Goal: Task Accomplishment & Management: Complete application form

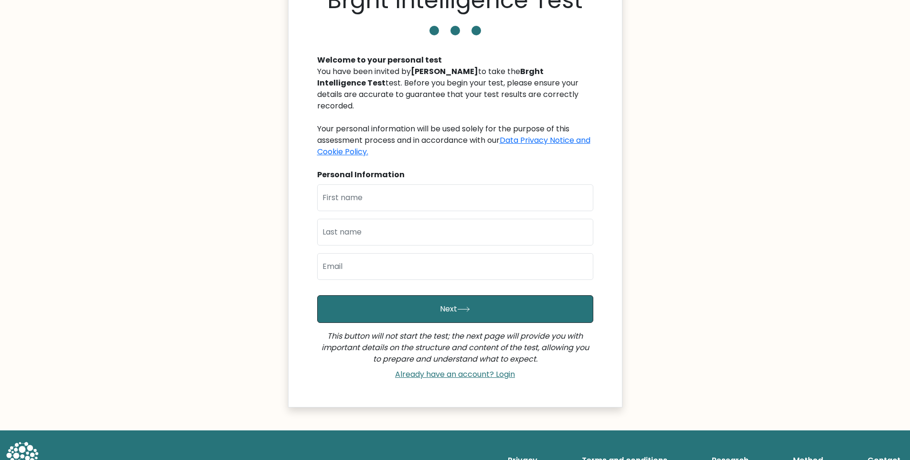
scroll to position [29, 0]
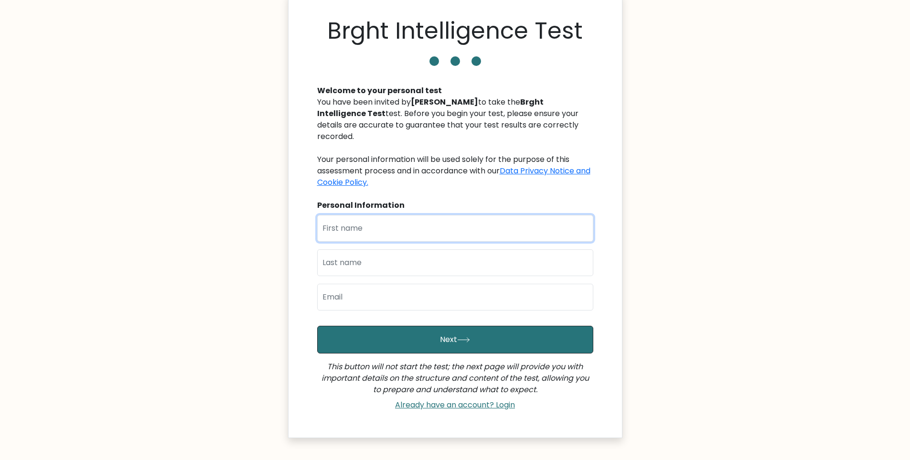
click at [370, 215] on input "text" at bounding box center [455, 228] width 276 height 27
type input "Justine"
click at [393, 253] on input "text" at bounding box center [455, 262] width 276 height 27
type input "Arranguez"
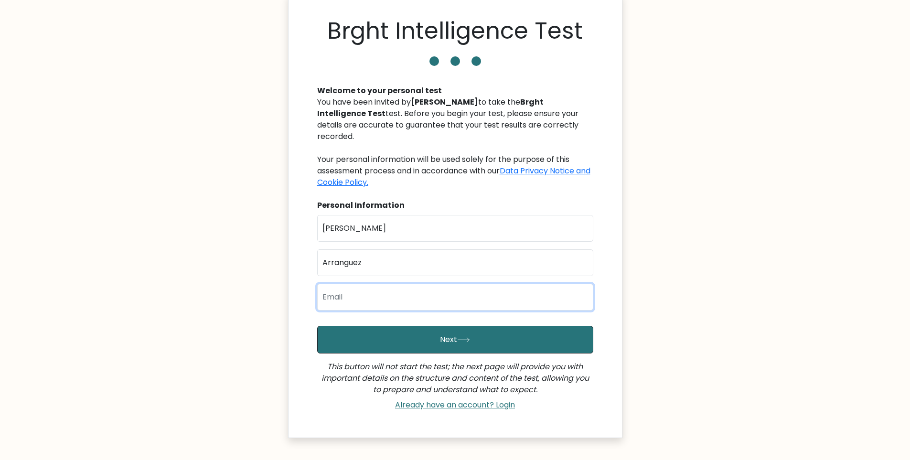
click at [397, 290] on input "email" at bounding box center [455, 297] width 276 height 27
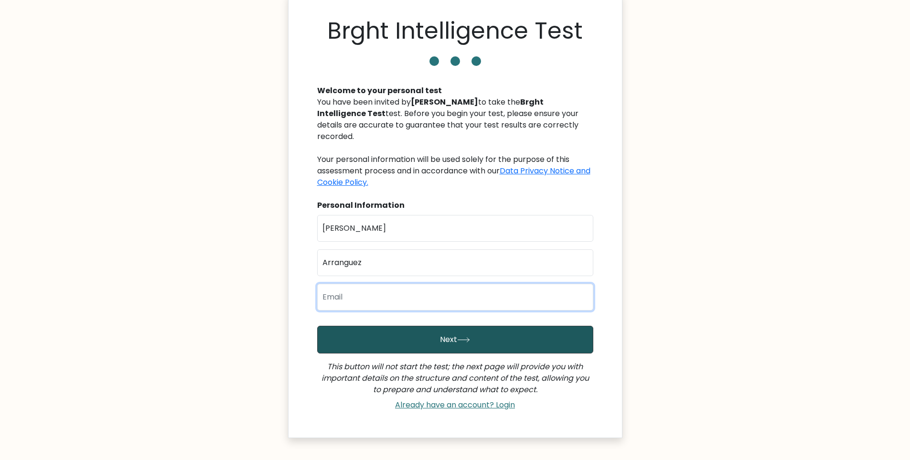
type input "jsarranguez@gmail.com"
click at [404, 331] on button "Next" at bounding box center [455, 340] width 276 height 28
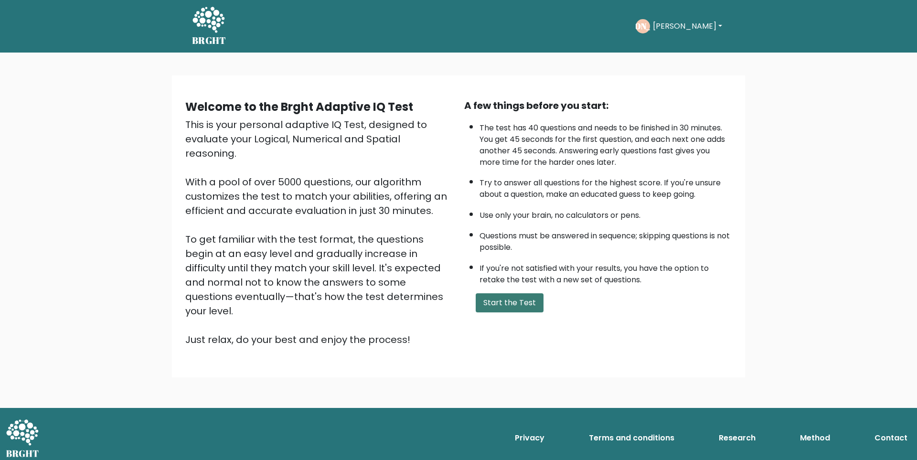
click at [520, 305] on button "Start the Test" at bounding box center [510, 302] width 68 height 19
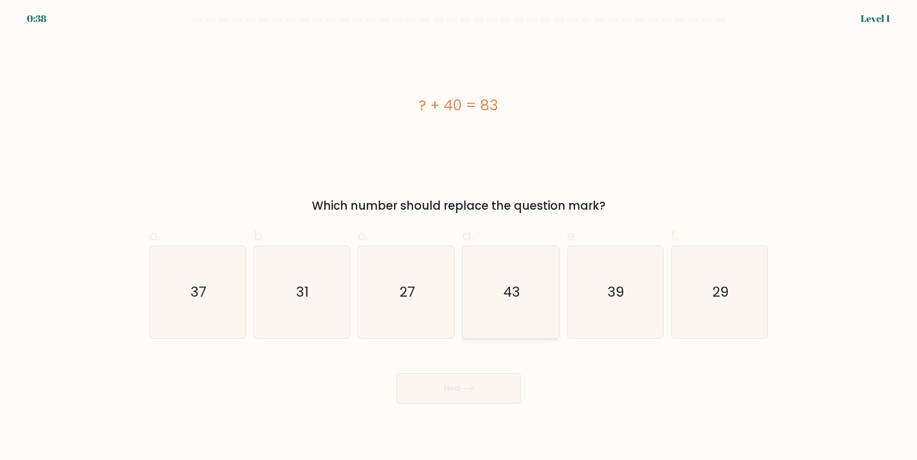
click at [533, 308] on icon "43" at bounding box center [511, 292] width 92 height 92
click at [459, 236] on input "d. 43" at bounding box center [458, 233] width 0 height 6
radio input "true"
click at [499, 390] on button "Next" at bounding box center [458, 388] width 124 height 31
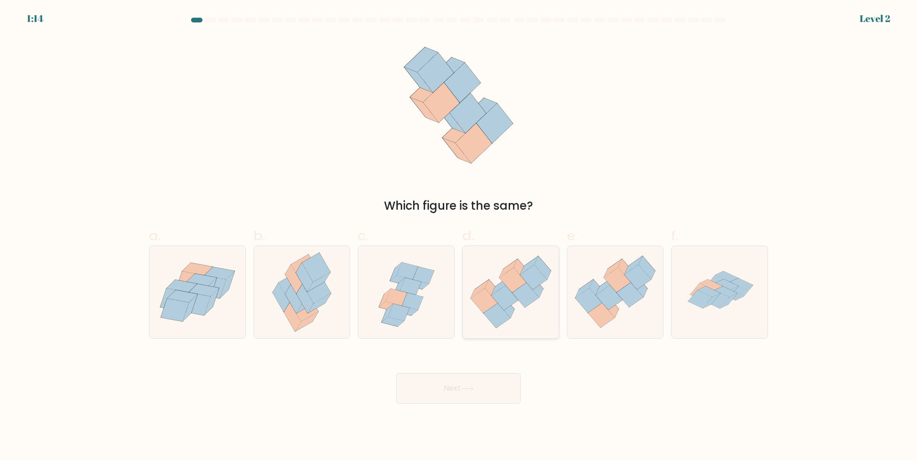
click at [515, 318] on icon at bounding box center [511, 292] width 96 height 83
click at [459, 236] on input "d." at bounding box center [458, 233] width 0 height 6
radio input "true"
click at [489, 391] on button "Next" at bounding box center [458, 388] width 124 height 31
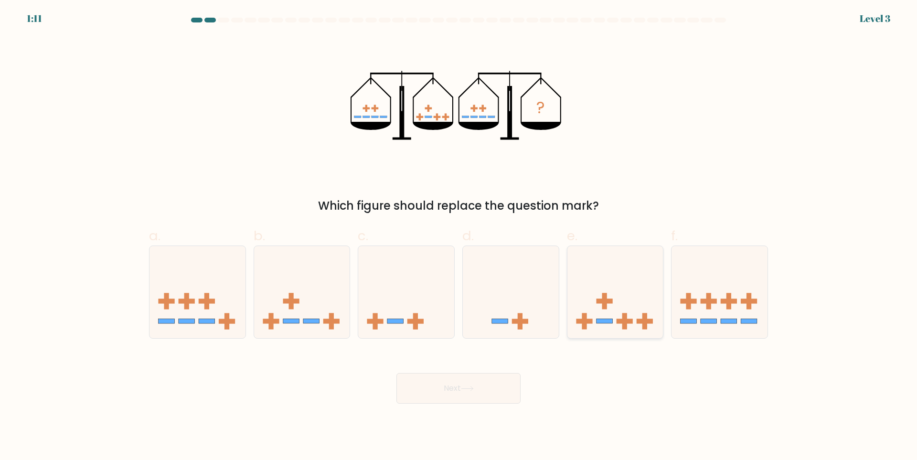
click at [621, 282] on icon at bounding box center [615, 292] width 96 height 79
click at [459, 236] on input "e." at bounding box center [458, 233] width 0 height 6
radio input "true"
click at [514, 382] on button "Next" at bounding box center [458, 388] width 124 height 31
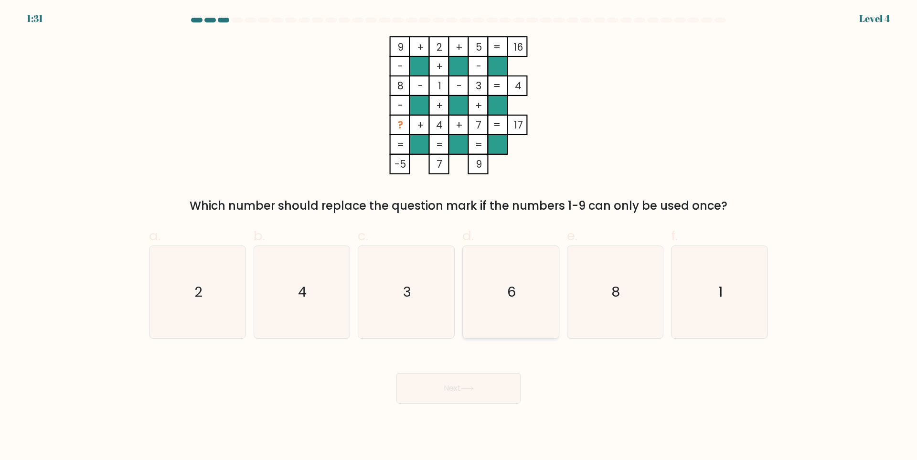
click at [519, 300] on icon "6" at bounding box center [511, 292] width 92 height 92
click at [459, 236] on input "d. 6" at bounding box center [458, 233] width 0 height 6
radio input "true"
click at [480, 391] on button "Next" at bounding box center [458, 388] width 124 height 31
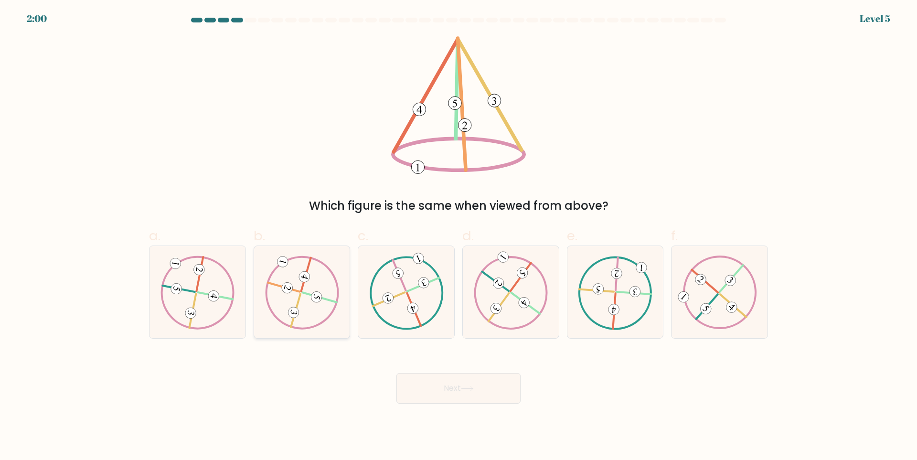
click at [315, 302] on icon at bounding box center [302, 292] width 74 height 74
click at [458, 236] on input "b." at bounding box center [458, 233] width 0 height 6
radio input "true"
click at [439, 379] on button "Next" at bounding box center [458, 388] width 124 height 31
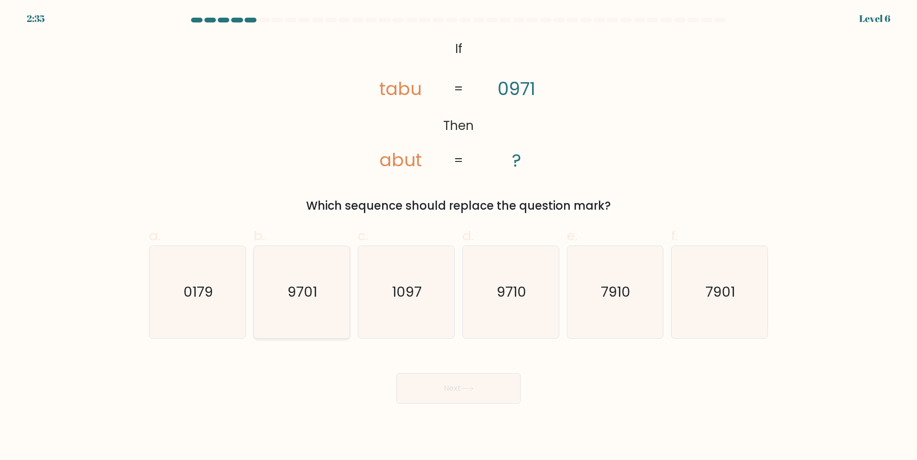
click at [317, 304] on icon "9701" at bounding box center [301, 292] width 92 height 92
click at [458, 236] on input "b. 9701" at bounding box center [458, 233] width 0 height 6
radio input "true"
click at [487, 383] on button "Next" at bounding box center [458, 388] width 124 height 31
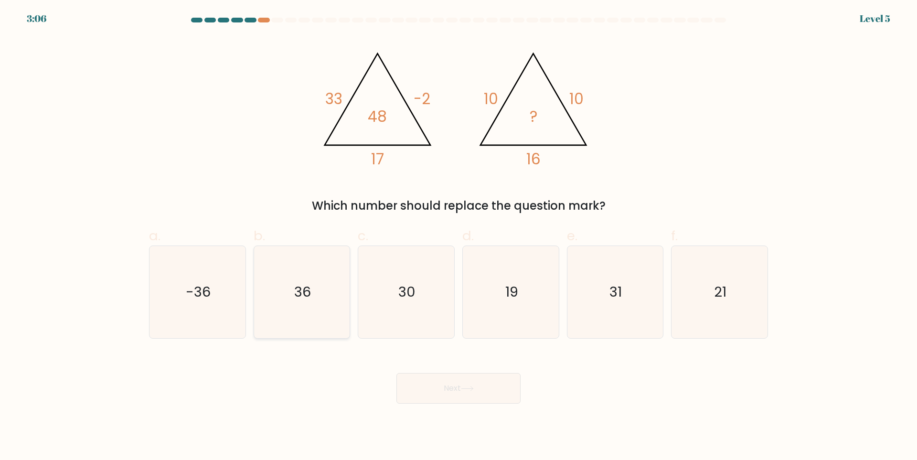
click at [316, 305] on icon "36" at bounding box center [301, 292] width 92 height 92
click at [458, 236] on input "b. 36" at bounding box center [458, 233] width 0 height 6
radio input "true"
drag, startPoint x: 478, startPoint y: 391, endPoint x: 587, endPoint y: 435, distance: 117.4
click at [479, 391] on button "Next" at bounding box center [458, 388] width 124 height 31
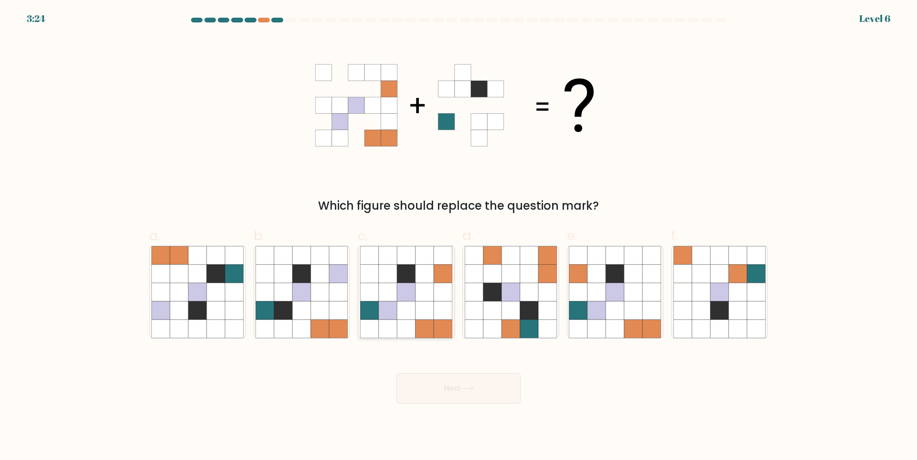
click at [406, 304] on icon at bounding box center [406, 310] width 18 height 18
click at [458, 236] on input "c." at bounding box center [458, 233] width 0 height 6
radio input "true"
click at [455, 391] on button "Next" at bounding box center [458, 388] width 124 height 31
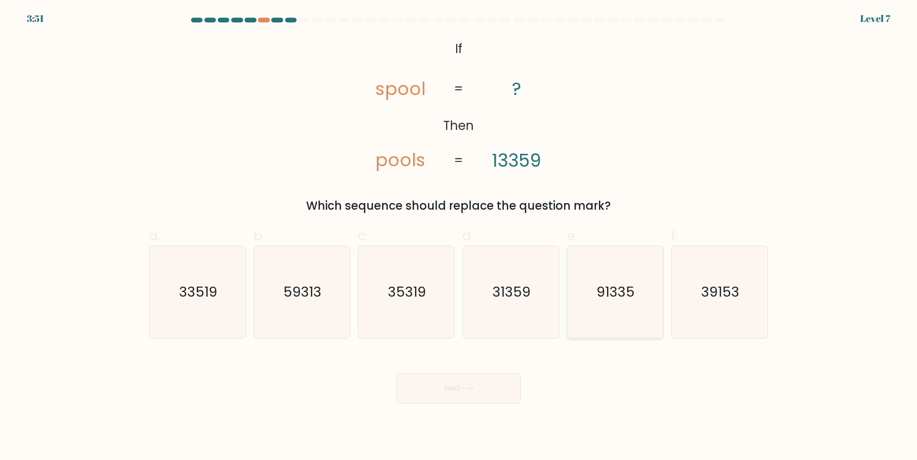
click at [615, 301] on text "91335" at bounding box center [616, 292] width 38 height 19
click at [459, 236] on input "e. 91335" at bounding box center [458, 233] width 0 height 6
radio input "true"
click at [473, 380] on button "Next" at bounding box center [458, 388] width 124 height 31
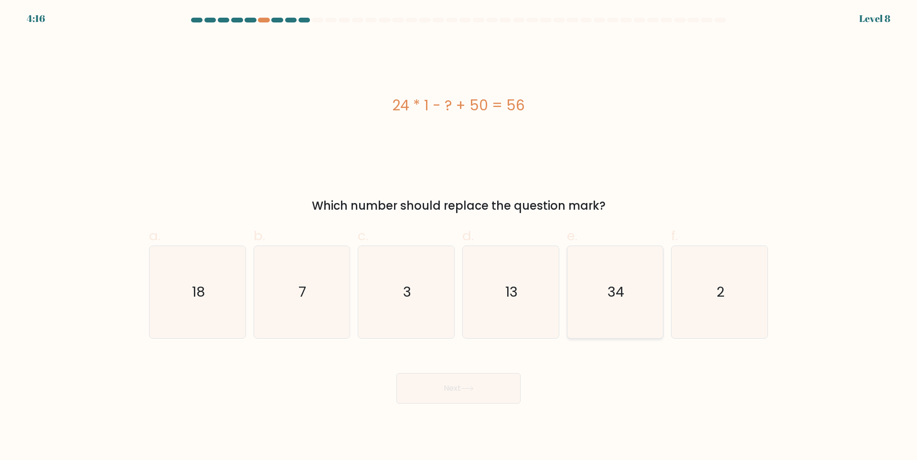
click at [621, 289] on text "34" at bounding box center [615, 292] width 17 height 19
click at [459, 236] on input "e. 34" at bounding box center [458, 233] width 0 height 6
radio input "true"
click at [495, 381] on button "Next" at bounding box center [458, 388] width 124 height 31
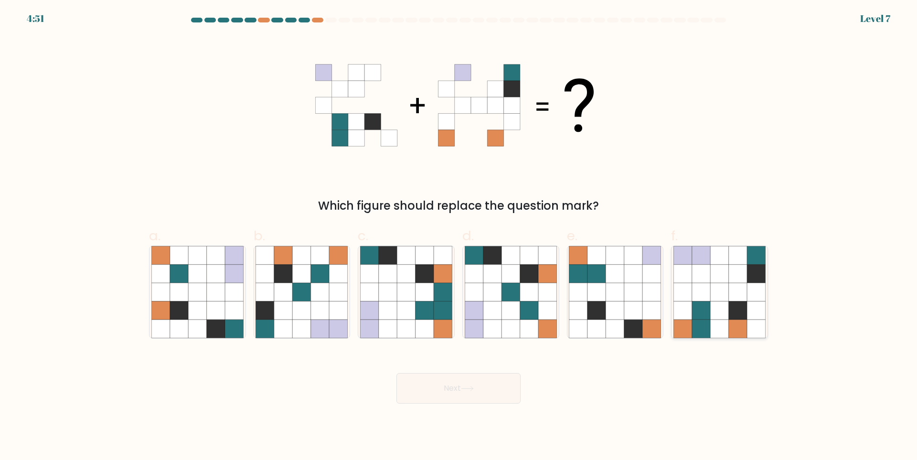
click at [691, 276] on icon at bounding box center [682, 274] width 18 height 18
click at [459, 236] on input "f." at bounding box center [458, 233] width 0 height 6
radio input "true"
click at [478, 385] on button "Next" at bounding box center [458, 388] width 124 height 31
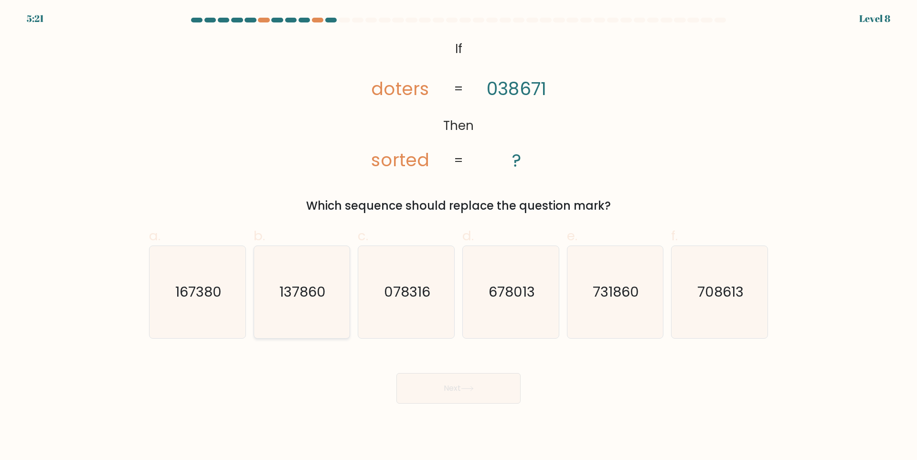
click at [295, 304] on icon "137860" at bounding box center [301, 292] width 92 height 92
click at [458, 236] on input "b. 137860" at bounding box center [458, 233] width 0 height 6
radio input "true"
click at [465, 392] on button "Next" at bounding box center [458, 388] width 124 height 31
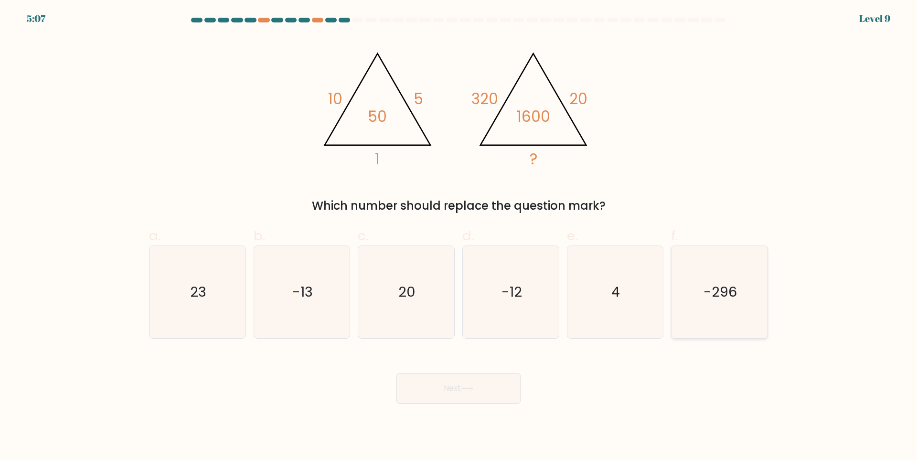
click at [735, 312] on icon "-296" at bounding box center [719, 292] width 92 height 92
click at [459, 236] on input "f. -296" at bounding box center [458, 233] width 0 height 6
radio input "true"
click at [455, 384] on button "Next" at bounding box center [458, 388] width 124 height 31
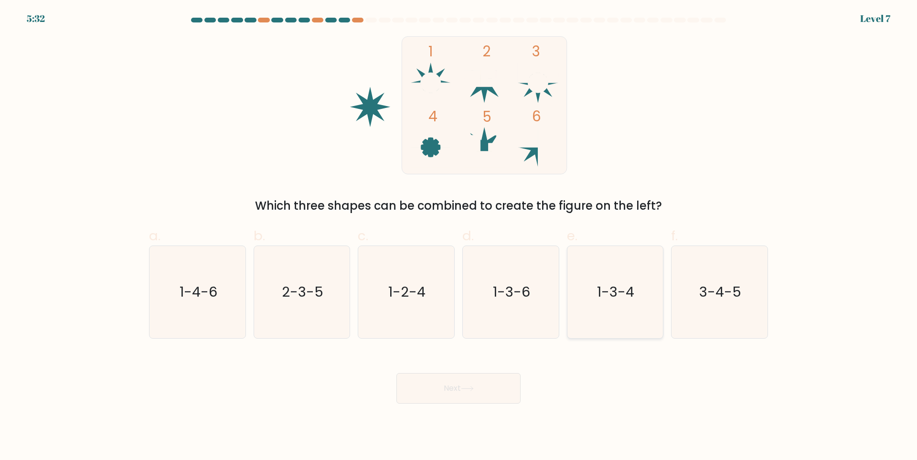
click at [615, 302] on icon "1-3-4" at bounding box center [615, 292] width 92 height 92
click at [459, 236] on input "e. 1-3-4" at bounding box center [458, 233] width 0 height 6
radio input "true"
click at [512, 381] on button "Next" at bounding box center [458, 388] width 124 height 31
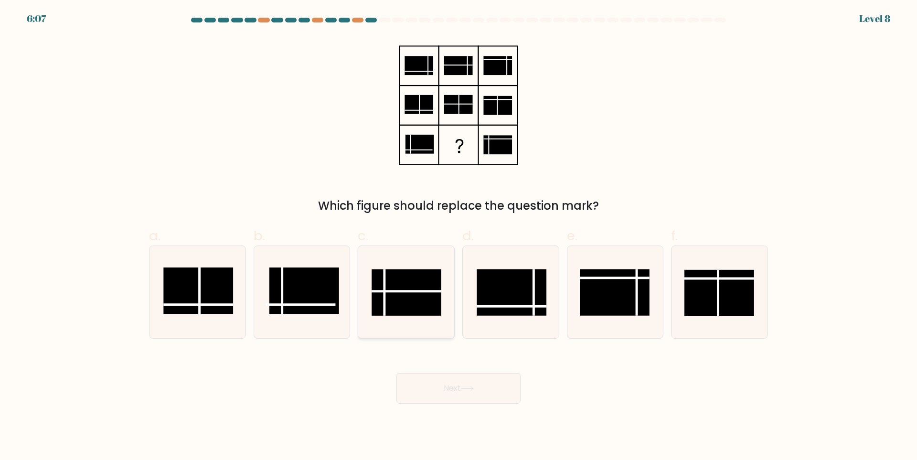
click at [418, 269] on rect at bounding box center [407, 292] width 70 height 46
click at [458, 236] on input "c." at bounding box center [458, 233] width 0 height 6
radio input "true"
click at [473, 390] on icon at bounding box center [467, 388] width 13 height 5
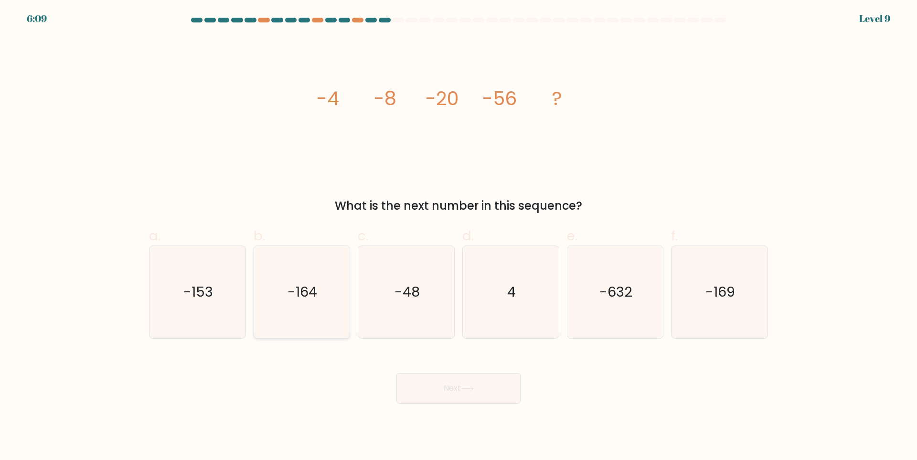
click at [315, 282] on icon "-164" at bounding box center [301, 292] width 92 height 92
click at [458, 236] on input "b. -164" at bounding box center [458, 233] width 0 height 6
radio input "true"
click at [441, 393] on button "Next" at bounding box center [458, 388] width 124 height 31
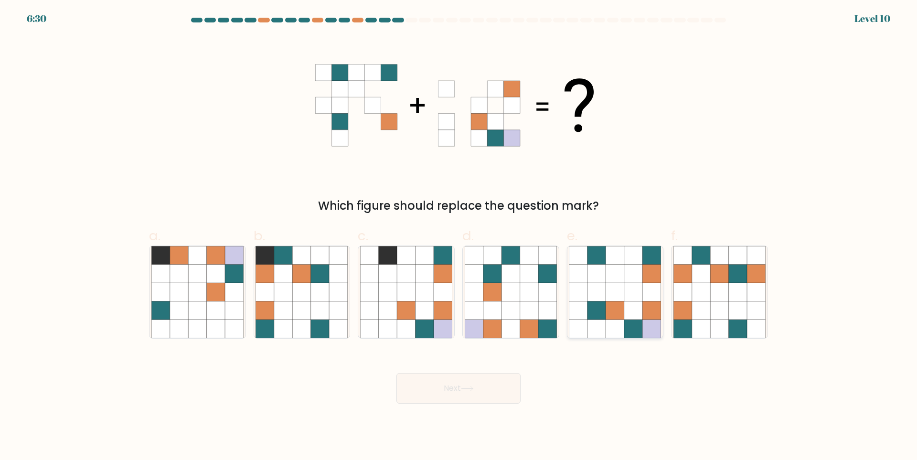
drag, startPoint x: 599, startPoint y: 290, endPoint x: 596, endPoint y: 302, distance: 12.3
click at [598, 290] on icon at bounding box center [596, 292] width 18 height 18
click at [459, 236] on input "e." at bounding box center [458, 233] width 0 height 6
radio input "true"
click at [492, 393] on button "Next" at bounding box center [458, 388] width 124 height 31
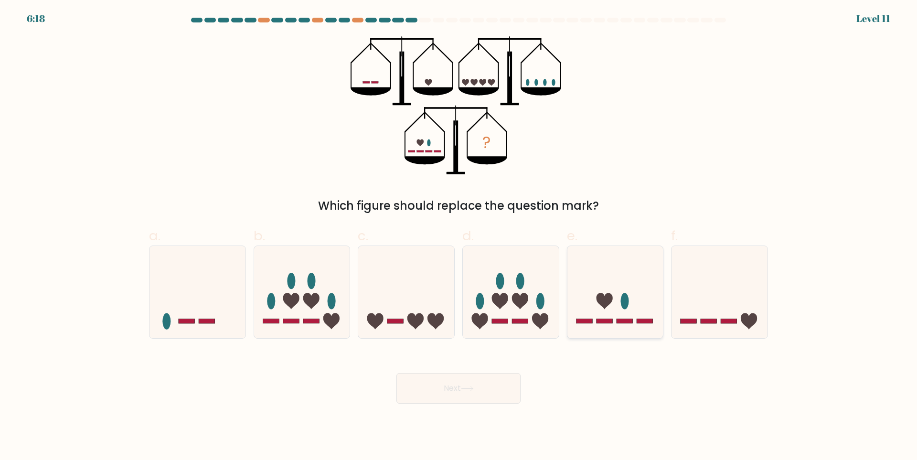
click at [600, 284] on icon at bounding box center [615, 292] width 96 height 79
click at [459, 236] on input "e." at bounding box center [458, 233] width 0 height 6
radio input "true"
click at [479, 382] on button "Next" at bounding box center [458, 388] width 124 height 31
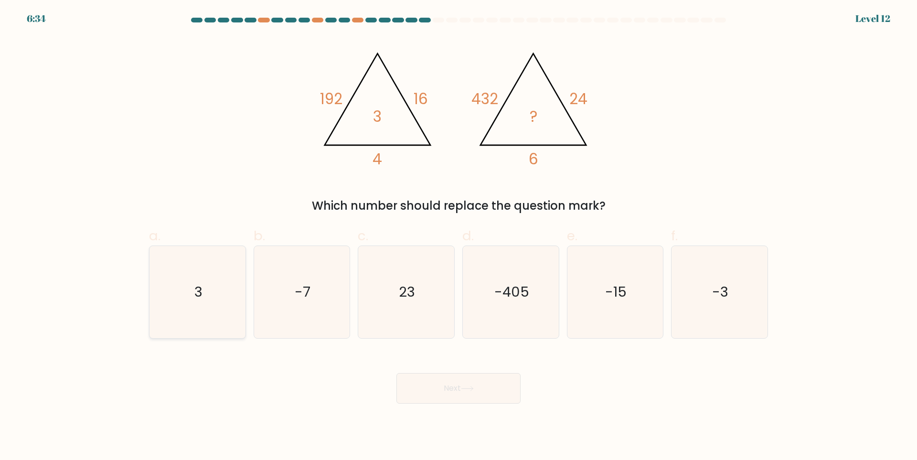
drag, startPoint x: 188, startPoint y: 290, endPoint x: 297, endPoint y: 346, distance: 122.8
click at [191, 290] on icon "3" at bounding box center [197, 292] width 92 height 92
click at [458, 236] on input "a. 3" at bounding box center [458, 233] width 0 height 6
radio input "true"
drag, startPoint x: 443, startPoint y: 389, endPoint x: 313, endPoint y: 340, distance: 139.1
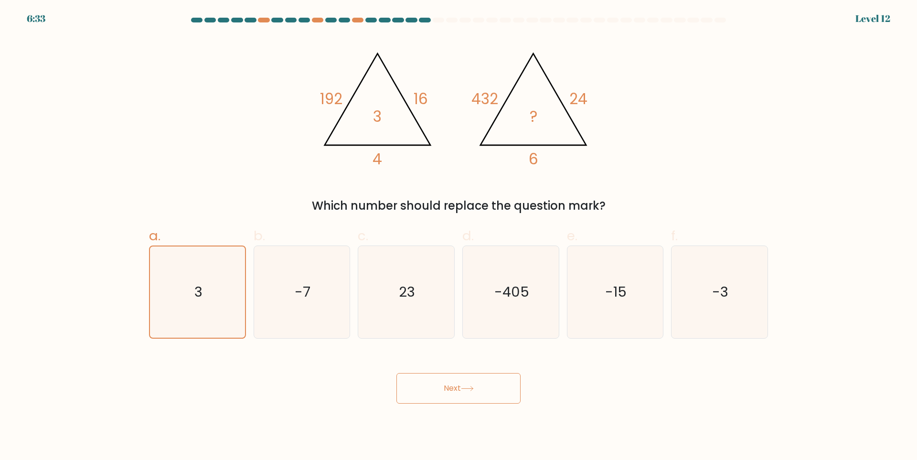
click at [443, 389] on button "Next" at bounding box center [458, 388] width 124 height 31
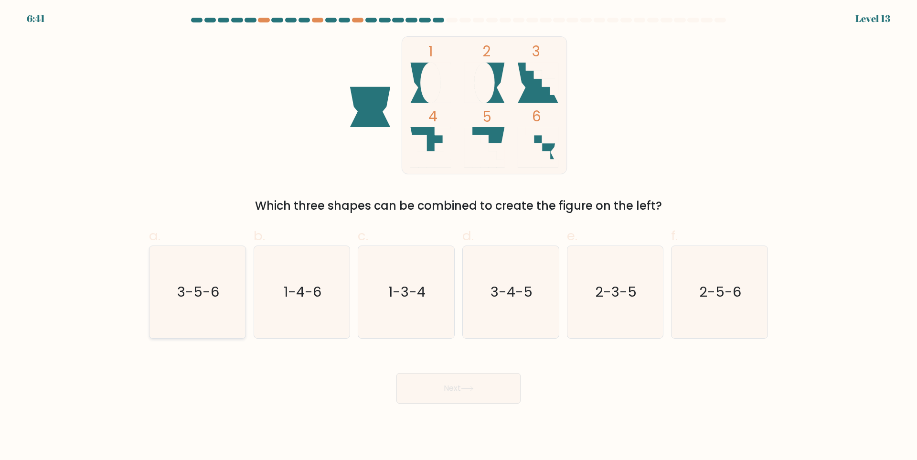
click at [205, 295] on text "3-5-6" at bounding box center [198, 292] width 42 height 19
click at [458, 236] on input "a. 3-5-6" at bounding box center [458, 233] width 0 height 6
radio input "true"
click at [443, 390] on button "Next" at bounding box center [458, 388] width 124 height 31
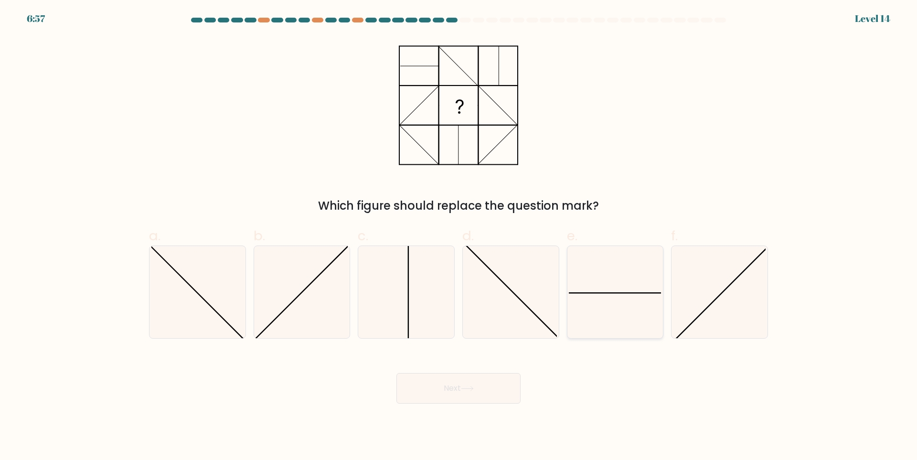
drag, startPoint x: 619, startPoint y: 307, endPoint x: 507, endPoint y: 379, distance: 133.2
click at [618, 307] on icon at bounding box center [615, 292] width 92 height 92
click at [459, 236] on input "e." at bounding box center [458, 233] width 0 height 6
radio input "true"
click at [489, 387] on button "Next" at bounding box center [458, 388] width 124 height 31
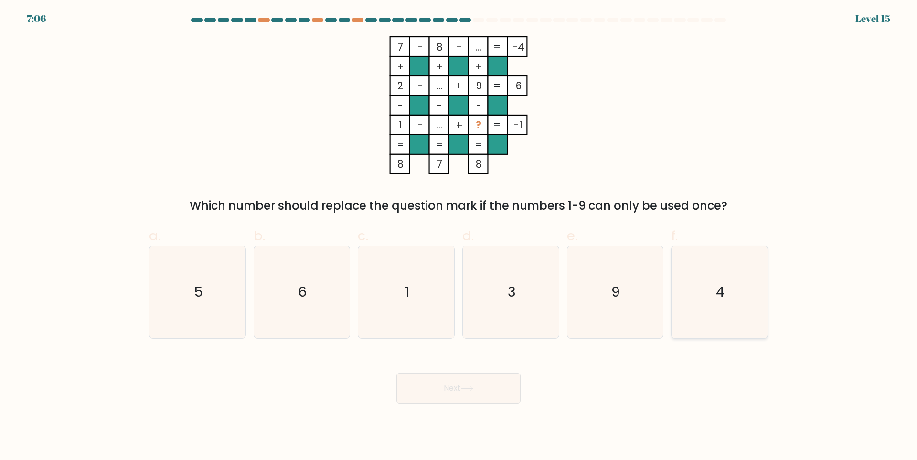
click at [731, 266] on icon "4" at bounding box center [719, 292] width 92 height 92
click at [459, 236] on input "f. 4" at bounding box center [458, 233] width 0 height 6
radio input "true"
click at [501, 382] on button "Next" at bounding box center [458, 388] width 124 height 31
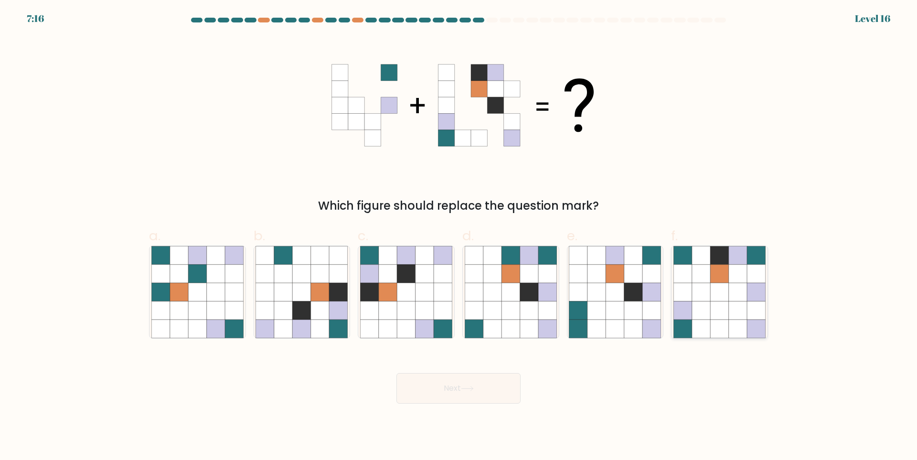
click at [691, 292] on icon at bounding box center [682, 292] width 18 height 18
click at [459, 236] on input "f." at bounding box center [458, 233] width 0 height 6
radio input "true"
click at [497, 391] on button "Next" at bounding box center [458, 388] width 124 height 31
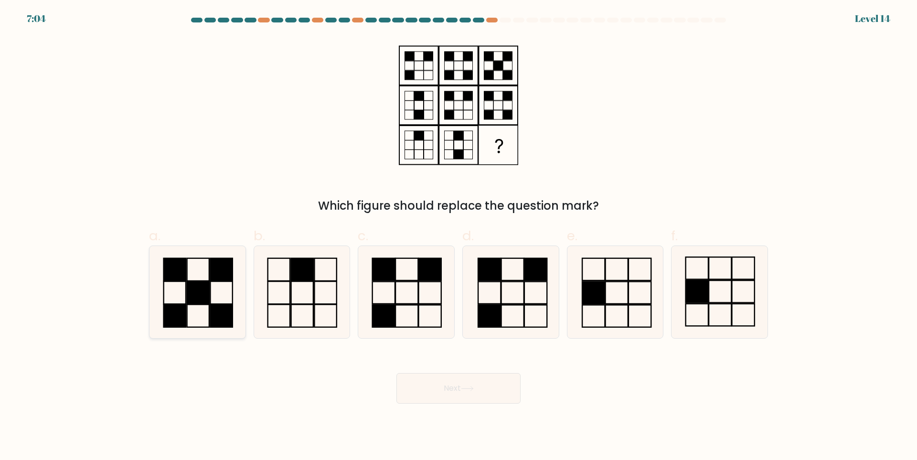
click at [211, 273] on rect at bounding box center [221, 269] width 22 height 22
click at [458, 236] on input "a." at bounding box center [458, 233] width 0 height 6
radio input "true"
click at [437, 387] on button "Next" at bounding box center [458, 388] width 124 height 31
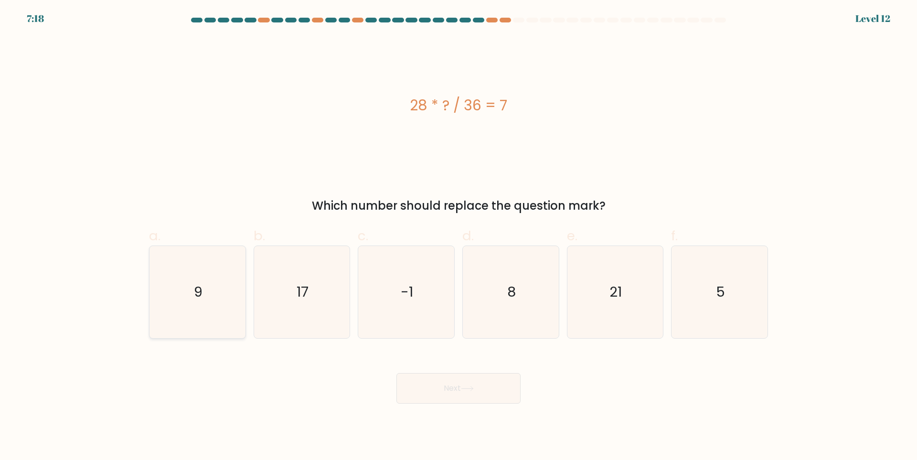
drag, startPoint x: 198, startPoint y: 285, endPoint x: 213, endPoint y: 288, distance: 16.1
click at [199, 284] on text "9" at bounding box center [198, 292] width 9 height 19
click at [229, 304] on icon "9" at bounding box center [197, 292] width 92 height 92
click at [458, 236] on input "a. 9" at bounding box center [458, 233] width 0 height 6
radio input "true"
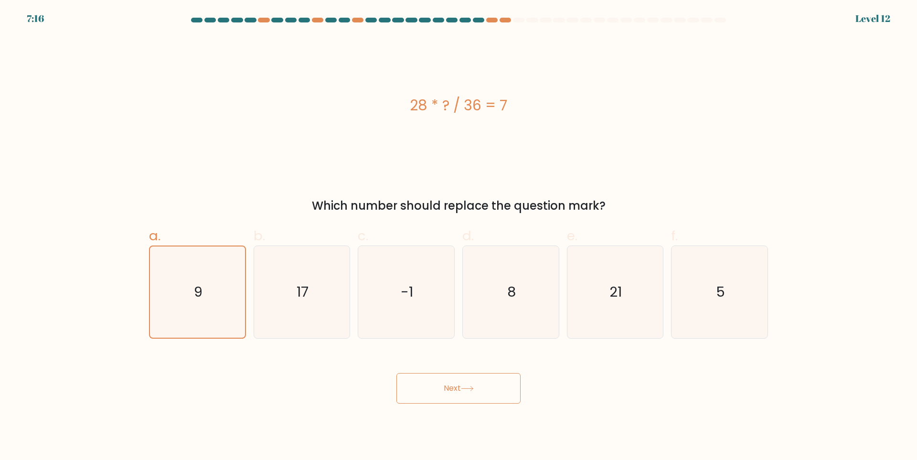
click at [446, 389] on button "Next" at bounding box center [458, 388] width 124 height 31
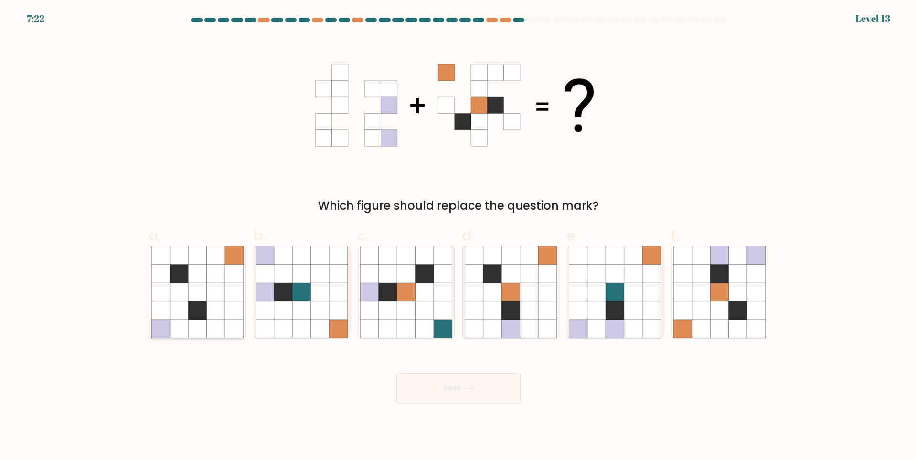
click at [208, 301] on icon at bounding box center [216, 292] width 18 height 18
click at [458, 236] on input "a." at bounding box center [458, 233] width 0 height 6
radio input "true"
click at [678, 296] on icon at bounding box center [682, 292] width 18 height 18
click at [459, 236] on input "f." at bounding box center [458, 233] width 0 height 6
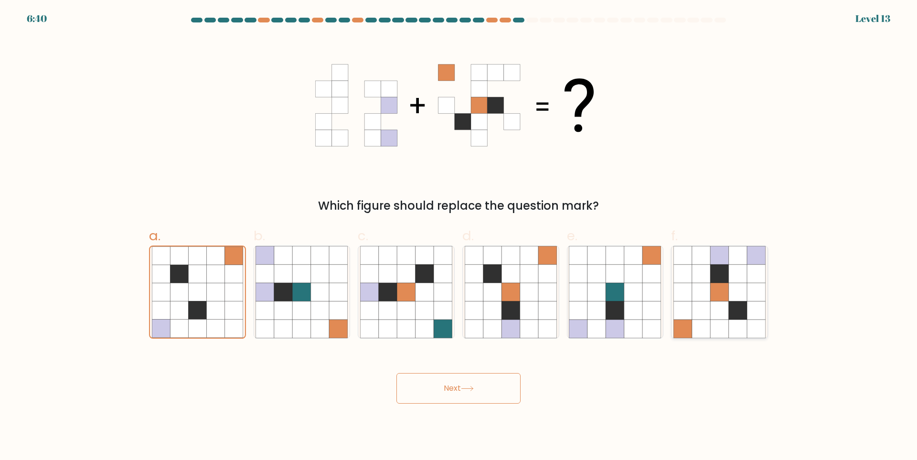
radio input "true"
click at [465, 387] on icon at bounding box center [467, 388] width 13 height 5
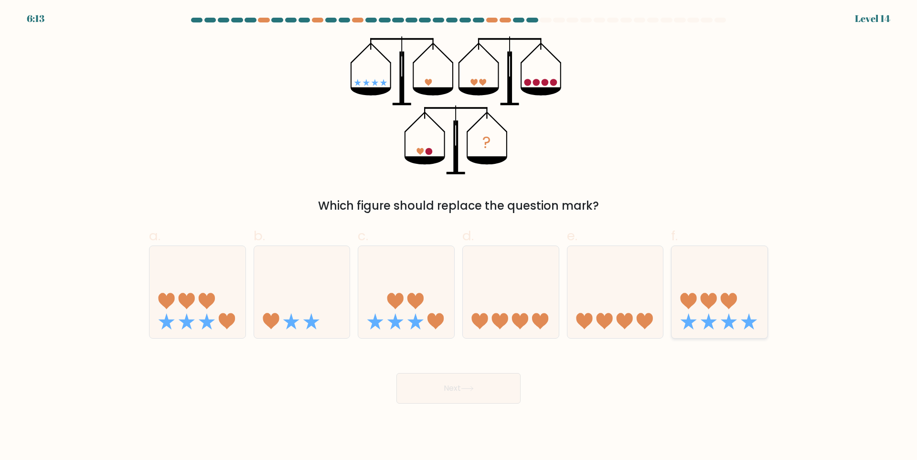
click at [701, 287] on icon at bounding box center [719, 292] width 96 height 79
click at [459, 236] on input "f." at bounding box center [458, 233] width 0 height 6
radio input "true"
click at [459, 392] on button "Next" at bounding box center [458, 388] width 124 height 31
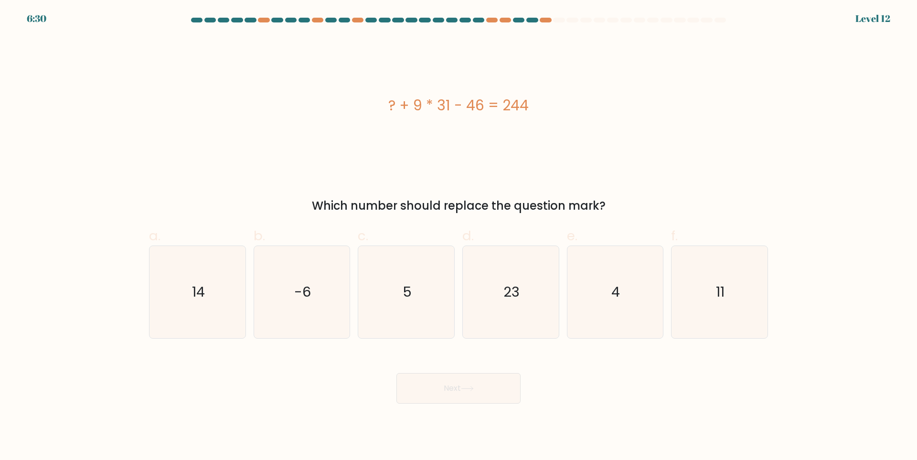
click at [777, 263] on form "a. 5" at bounding box center [458, 211] width 917 height 386
click at [746, 277] on icon "11" at bounding box center [719, 292] width 92 height 92
click at [459, 236] on input "f. 11" at bounding box center [458, 233] width 0 height 6
radio input "true"
click at [509, 392] on button "Next" at bounding box center [458, 388] width 124 height 31
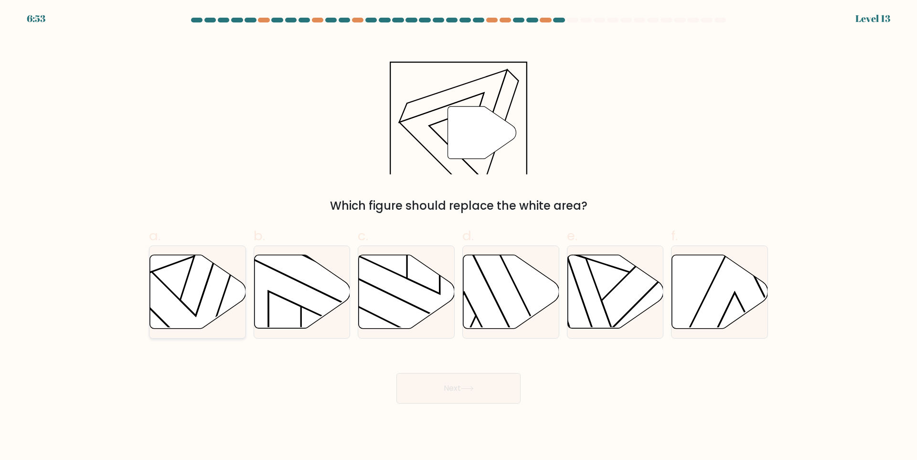
click at [198, 270] on icon at bounding box center [198, 292] width 96 height 74
click at [458, 236] on input "a." at bounding box center [458, 233] width 0 height 6
radio input "true"
click at [467, 389] on icon at bounding box center [466, 388] width 11 height 4
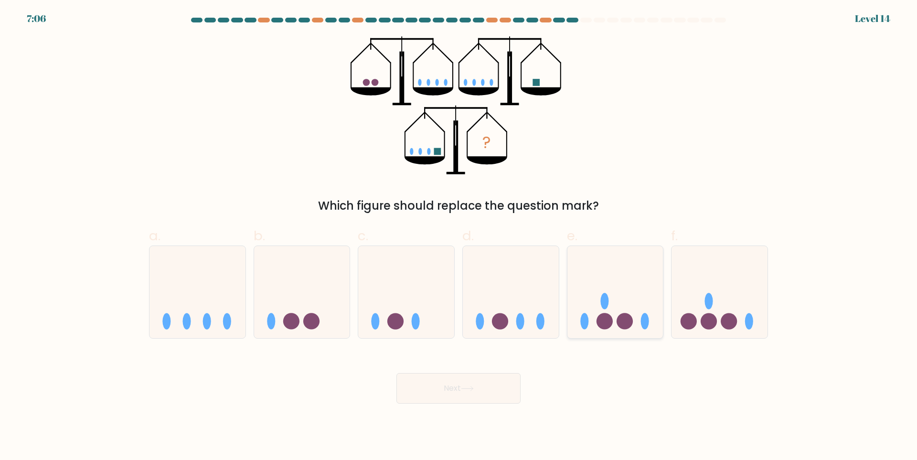
click at [626, 322] on circle at bounding box center [624, 321] width 16 height 16
click at [459, 236] on input "e." at bounding box center [458, 233] width 0 height 6
radio input "true"
click at [471, 390] on icon at bounding box center [467, 388] width 13 height 5
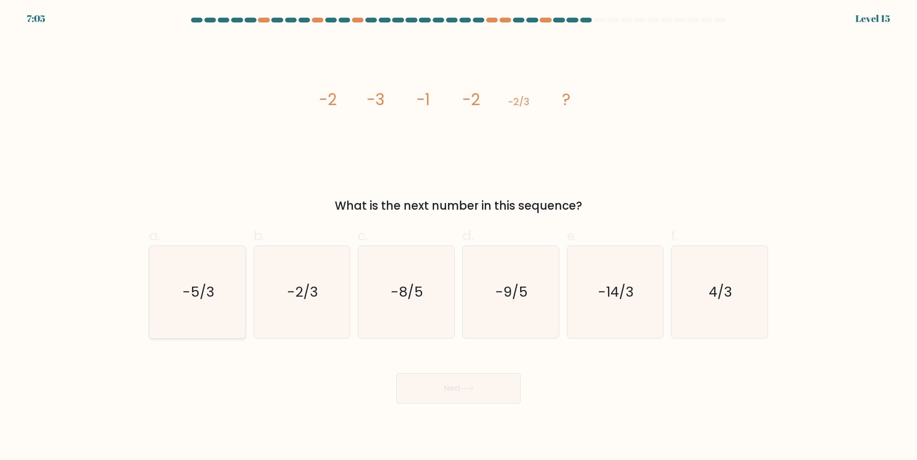
click at [227, 286] on icon "-5/3" at bounding box center [197, 292] width 92 height 92
click at [458, 236] on input "a. -5/3" at bounding box center [458, 233] width 0 height 6
radio input "true"
click at [463, 378] on button "Next" at bounding box center [458, 388] width 124 height 31
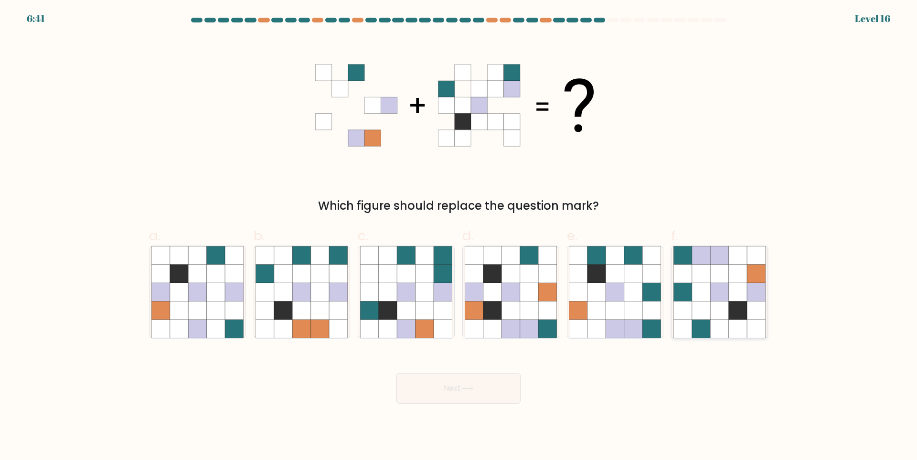
click at [713, 295] on icon at bounding box center [719, 292] width 18 height 18
click at [459, 236] on input "f." at bounding box center [458, 233] width 0 height 6
radio input "true"
click at [474, 388] on icon at bounding box center [467, 388] width 13 height 5
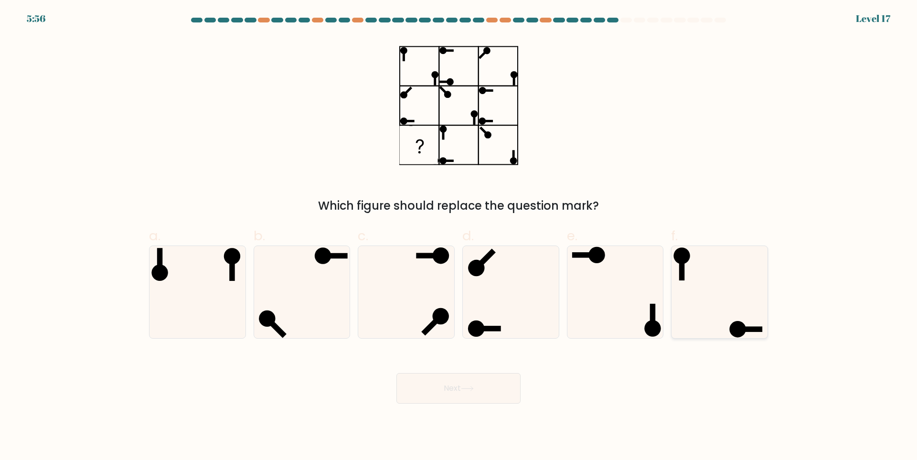
click at [705, 304] on icon at bounding box center [719, 292] width 92 height 92
click at [459, 236] on input "f." at bounding box center [458, 233] width 0 height 6
radio input "true"
click at [457, 393] on button "Next" at bounding box center [458, 388] width 124 height 31
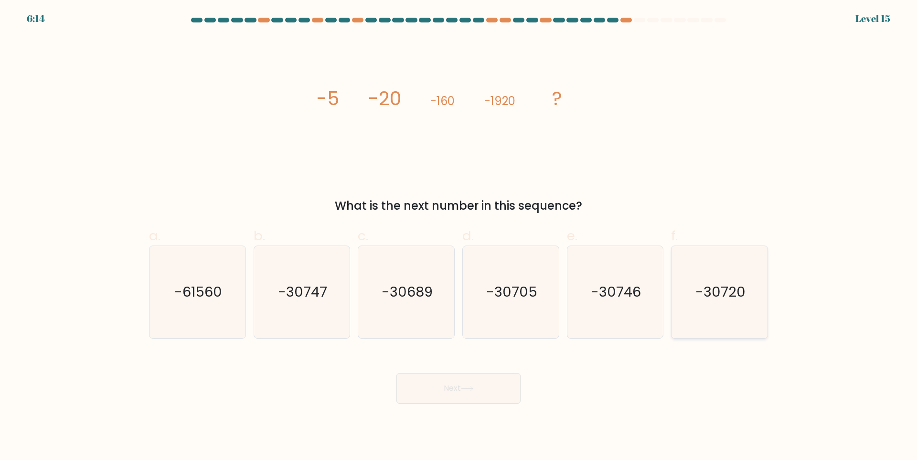
click at [743, 302] on icon "-30720" at bounding box center [719, 292] width 92 height 92
click at [459, 236] on input "f. -30720" at bounding box center [458, 233] width 0 height 6
radio input "true"
click at [457, 388] on button "Next" at bounding box center [458, 388] width 124 height 31
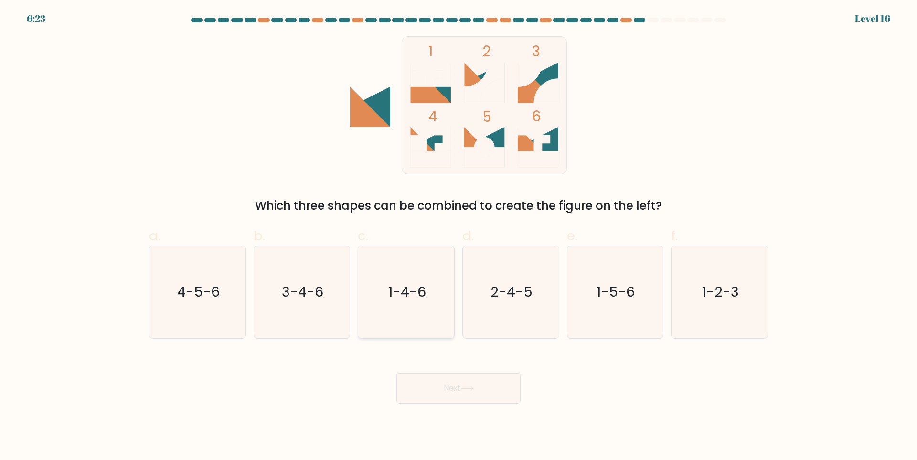
click at [383, 290] on icon "1-4-6" at bounding box center [406, 292] width 92 height 92
click at [458, 236] on input "c. 1-4-6" at bounding box center [458, 233] width 0 height 6
radio input "true"
drag, startPoint x: 473, startPoint y: 386, endPoint x: 515, endPoint y: 389, distance: 41.6
click at [474, 386] on icon at bounding box center [467, 388] width 13 height 5
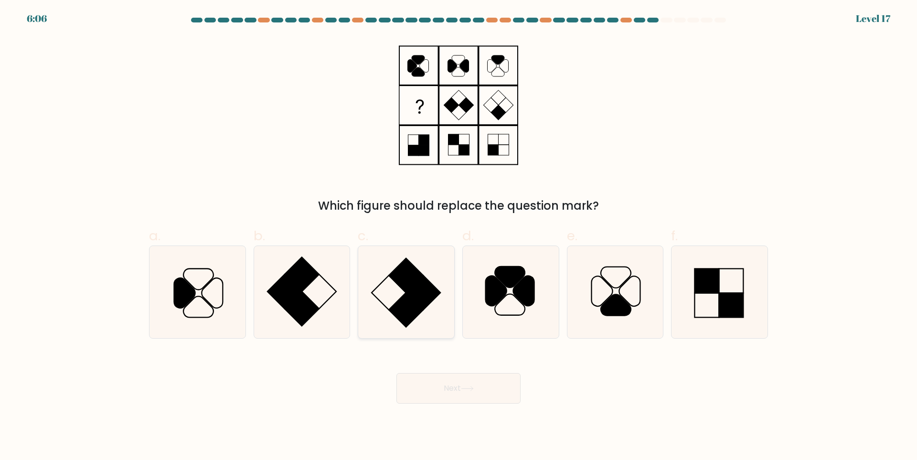
drag, startPoint x: 393, startPoint y: 279, endPoint x: 476, endPoint y: 372, distance: 124.4
click at [393, 280] on rect at bounding box center [406, 275] width 34 height 34
click at [458, 236] on input "c." at bounding box center [458, 233] width 0 height 6
radio input "true"
click at [483, 387] on button "Next" at bounding box center [458, 388] width 124 height 31
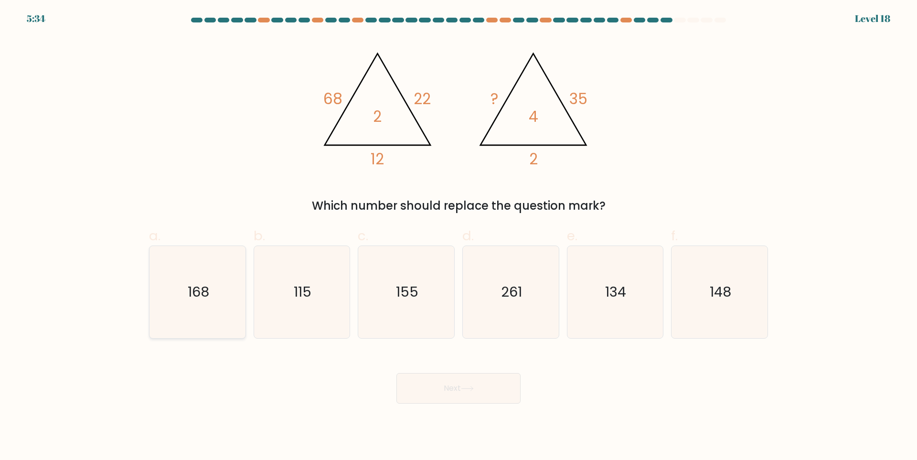
click at [201, 294] on text "168" at bounding box center [198, 292] width 21 height 19
click at [458, 236] on input "a. 168" at bounding box center [458, 233] width 0 height 6
radio input "true"
drag, startPoint x: 462, startPoint y: 392, endPoint x: 352, endPoint y: 356, distance: 115.4
click at [461, 391] on button "Next" at bounding box center [458, 388] width 124 height 31
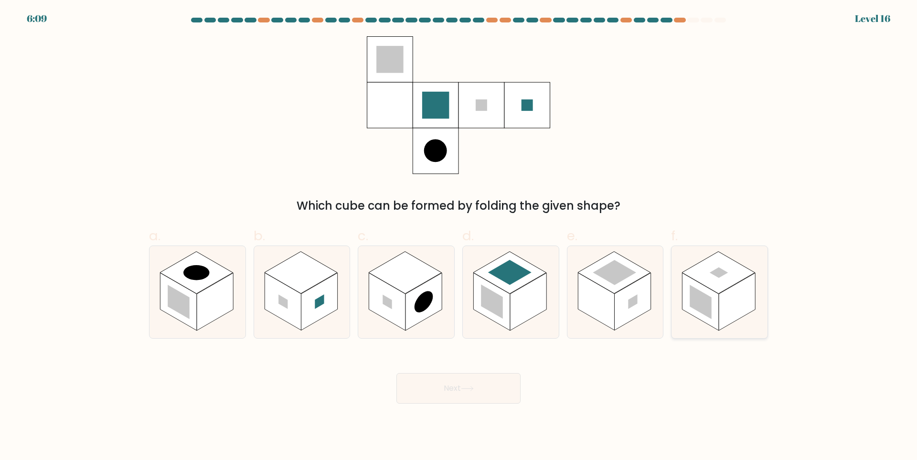
click at [760, 294] on icon at bounding box center [719, 292] width 96 height 92
click at [459, 236] on input "f." at bounding box center [458, 233] width 0 height 6
radio input "true"
click at [638, 271] on rect at bounding box center [614, 273] width 73 height 42
click at [459, 236] on input "e." at bounding box center [458, 233] width 0 height 6
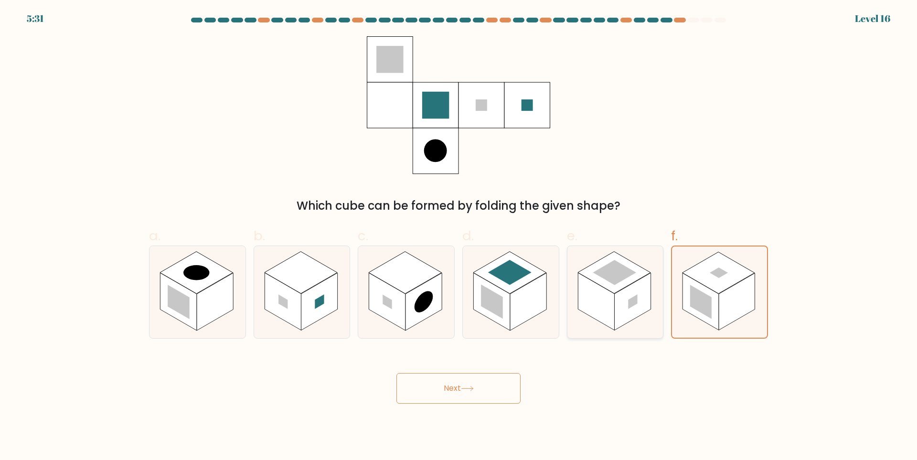
radio input "true"
drag, startPoint x: 463, startPoint y: 385, endPoint x: 538, endPoint y: 394, distance: 75.0
click at [464, 384] on button "Next" at bounding box center [458, 388] width 124 height 31
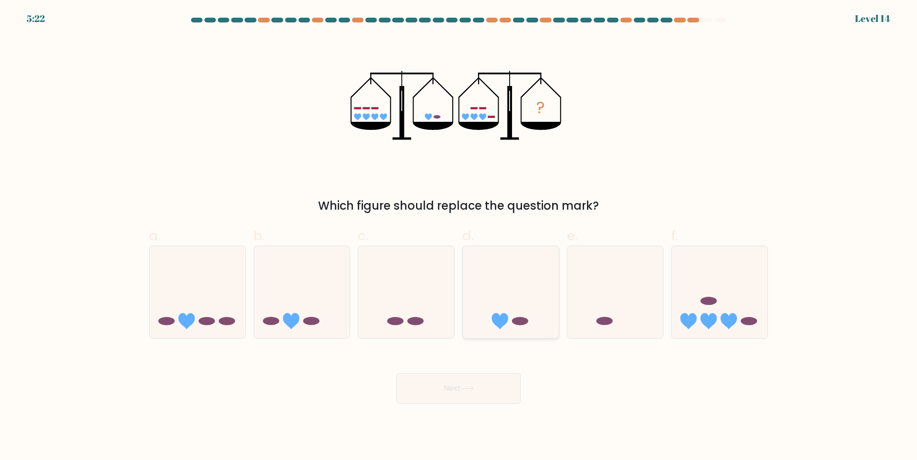
click at [518, 322] on ellipse at bounding box center [520, 321] width 16 height 8
click at [459, 236] on input "d." at bounding box center [458, 233] width 0 height 6
radio input "true"
click at [486, 391] on button "Next" at bounding box center [458, 388] width 124 height 31
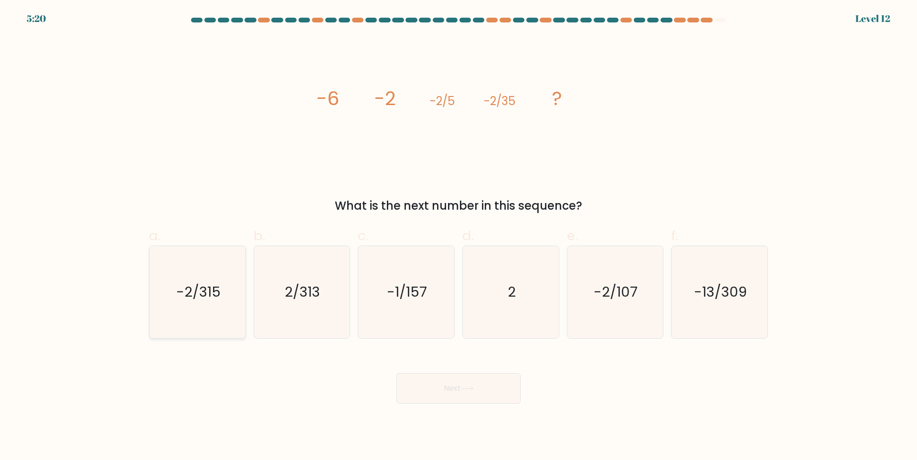
click at [195, 295] on text "-2/315" at bounding box center [198, 292] width 44 height 19
click at [458, 236] on input "a. -2/315" at bounding box center [458, 233] width 0 height 6
radio input "true"
click at [444, 392] on button "Next" at bounding box center [458, 388] width 124 height 31
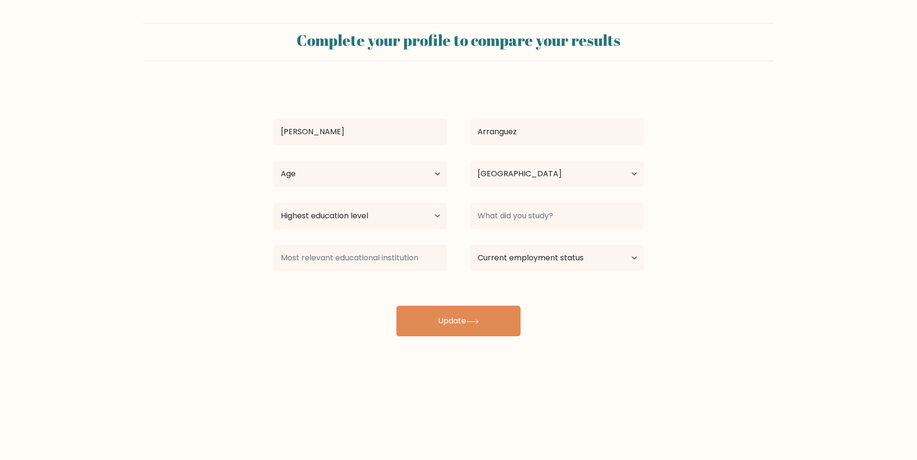
select select "PH"
click at [384, 187] on select "Age Under 18 years old 18-24 years old 25-34 years old 35-44 years old 45-54 ye…" at bounding box center [360, 173] width 174 height 27
select select "25_34"
click at [273, 160] on select "Age Under 18 years old 18-24 years old 25-34 years old 35-44 years old 45-54 ye…" at bounding box center [360, 173] width 174 height 27
click at [365, 228] on select "Highest education level No schooling Primary Lower Secondary Upper Secondary Oc…" at bounding box center [360, 215] width 174 height 27
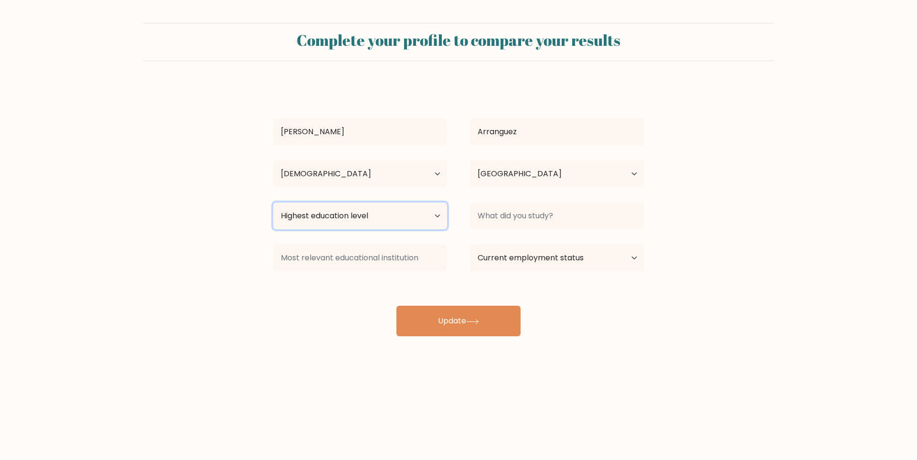
select select "bachelors_degree"
click at [273, 202] on select "Highest education level No schooling Primary Lower Secondary Upper Secondary Oc…" at bounding box center [360, 215] width 174 height 27
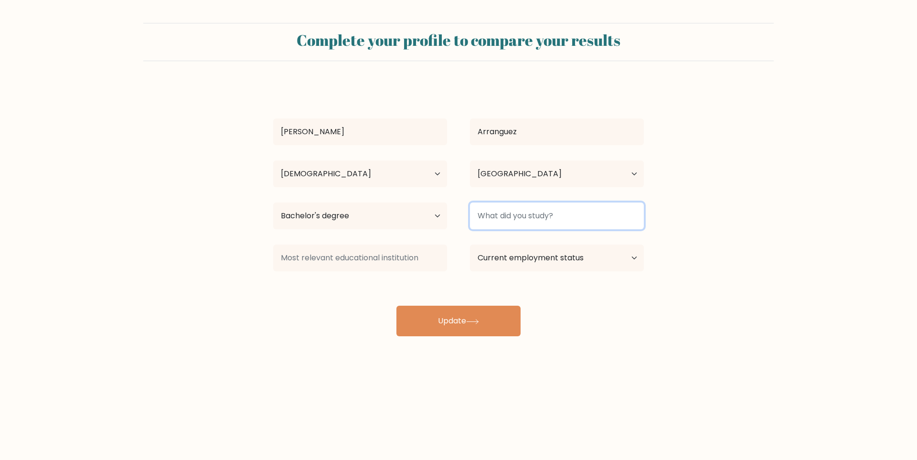
click at [552, 218] on input at bounding box center [557, 215] width 174 height 27
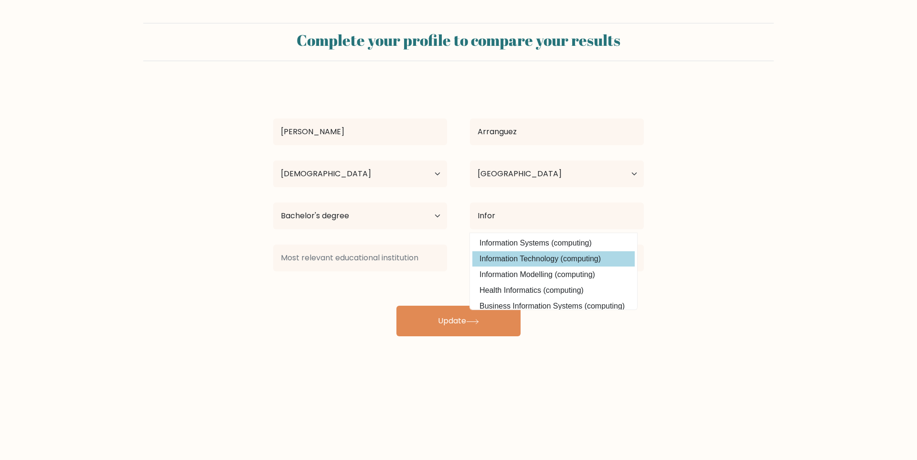
click at [556, 256] on option "Information Technology (computing)" at bounding box center [553, 258] width 162 height 15
type input "Information Technology"
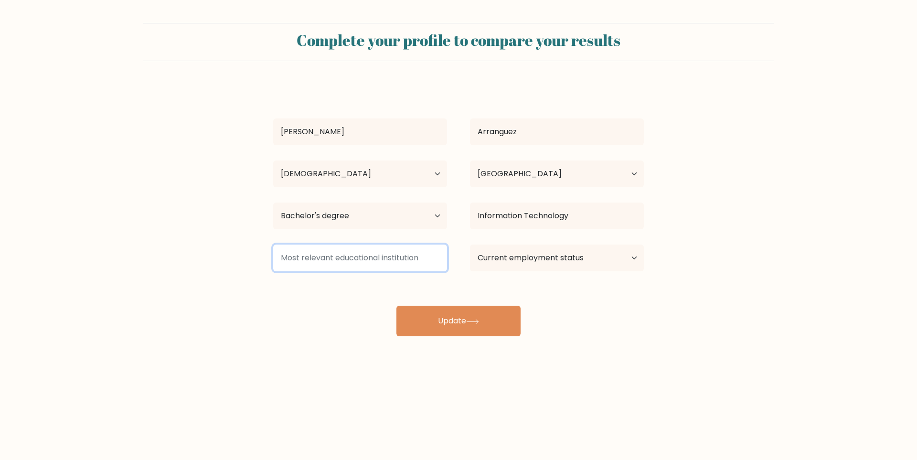
click at [380, 265] on input at bounding box center [360, 257] width 174 height 27
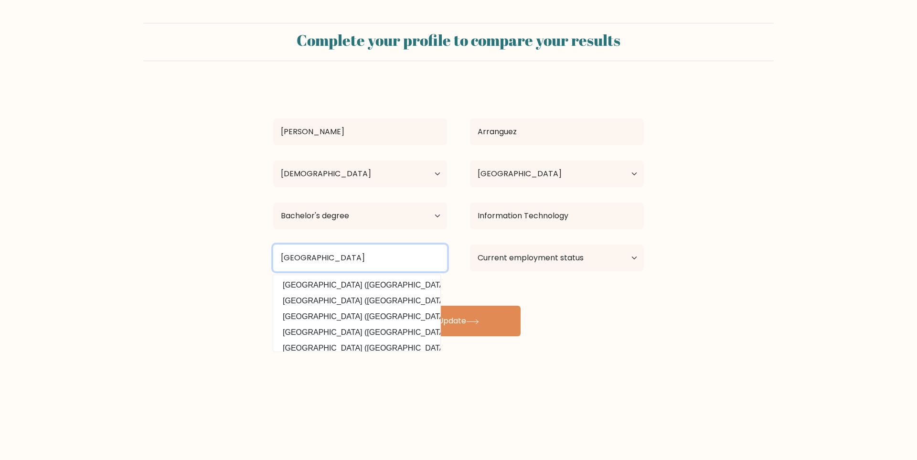
type input "Columban College"
click at [209, 315] on form "Complete your profile to compare your results Justine Arranguez Age Under 18 ye…" at bounding box center [458, 179] width 917 height 313
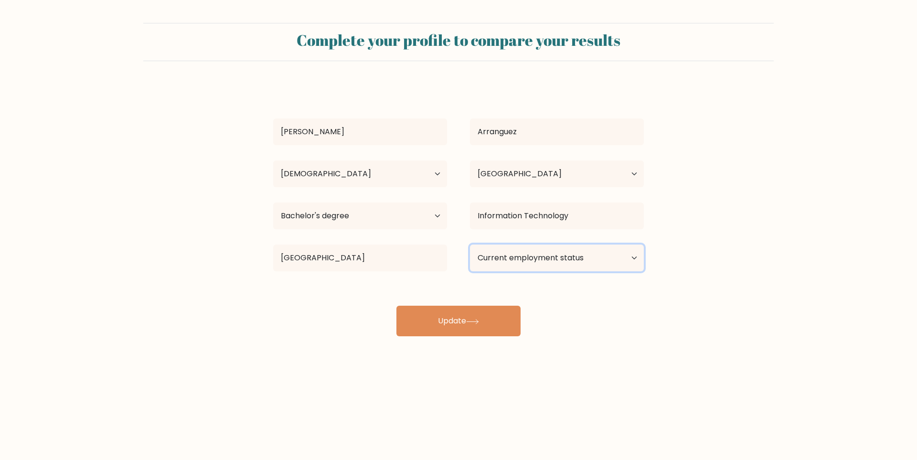
click at [538, 260] on select "Current employment status Employed Student Retired Other / prefer not to answer" at bounding box center [557, 257] width 174 height 27
select select "other"
click at [470, 244] on select "Current employment status Employed Student Retired Other / prefer not to answer" at bounding box center [557, 257] width 174 height 27
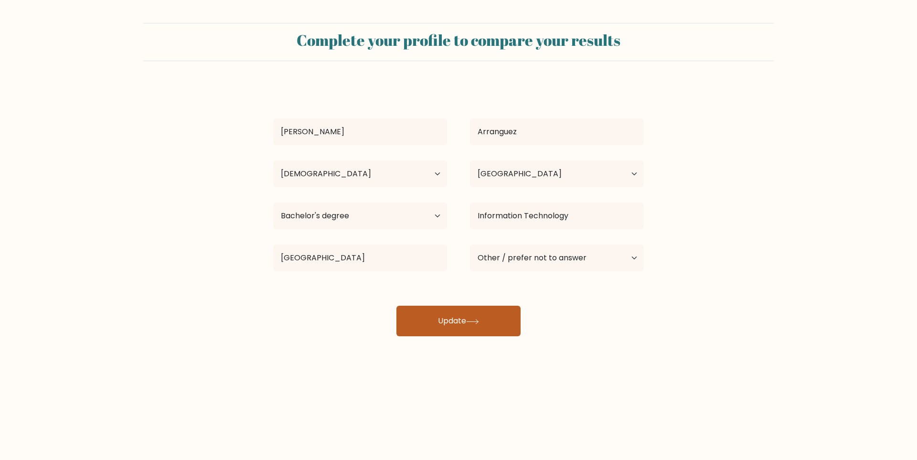
click at [479, 323] on icon at bounding box center [472, 321] width 13 height 5
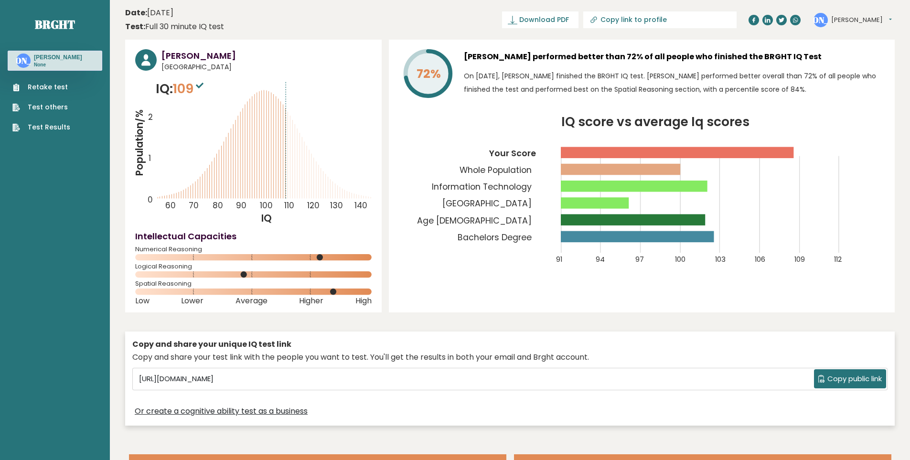
click at [860, 21] on button "[PERSON_NAME]" at bounding box center [861, 20] width 61 height 10
click at [853, 19] on button "[PERSON_NAME]" at bounding box center [861, 20] width 61 height 10
click at [856, 22] on button "[PERSON_NAME]" at bounding box center [861, 20] width 61 height 10
